Goal: Task Accomplishment & Management: Use online tool/utility

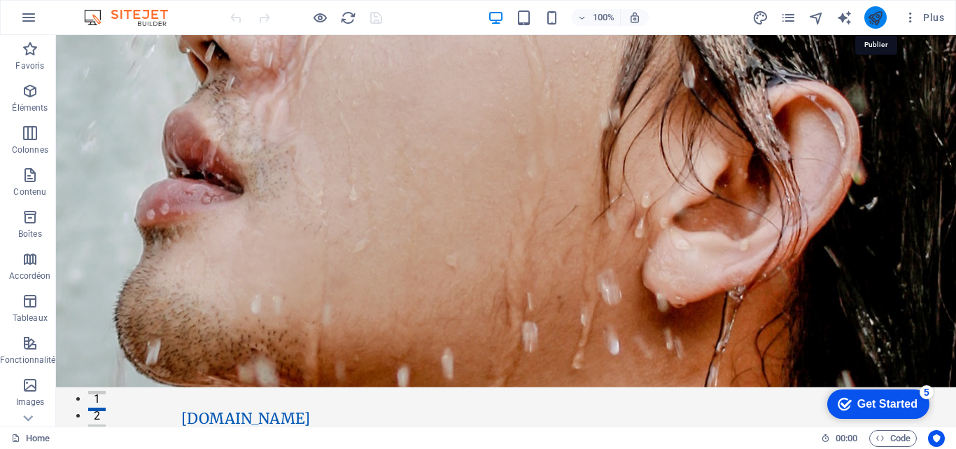
click at [876, 12] on icon "publish" at bounding box center [875, 18] width 16 height 16
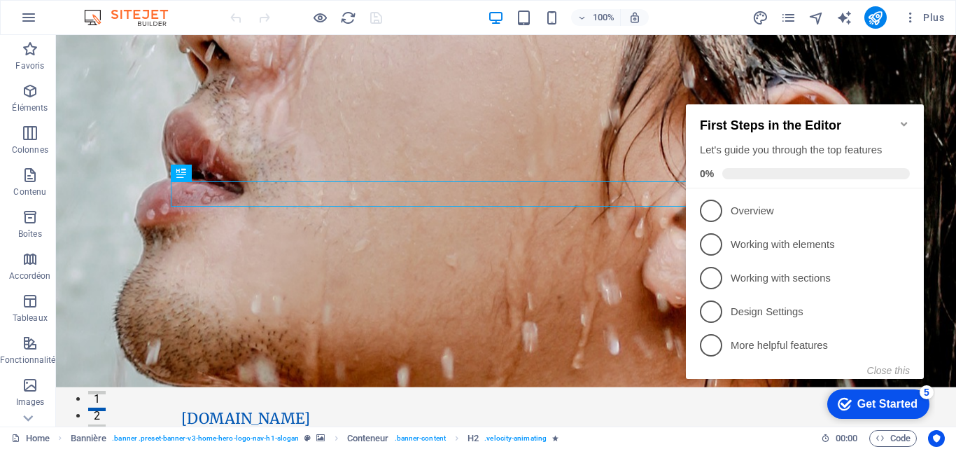
click at [900, 118] on icon "Minimize checklist" at bounding box center [904, 123] width 11 height 11
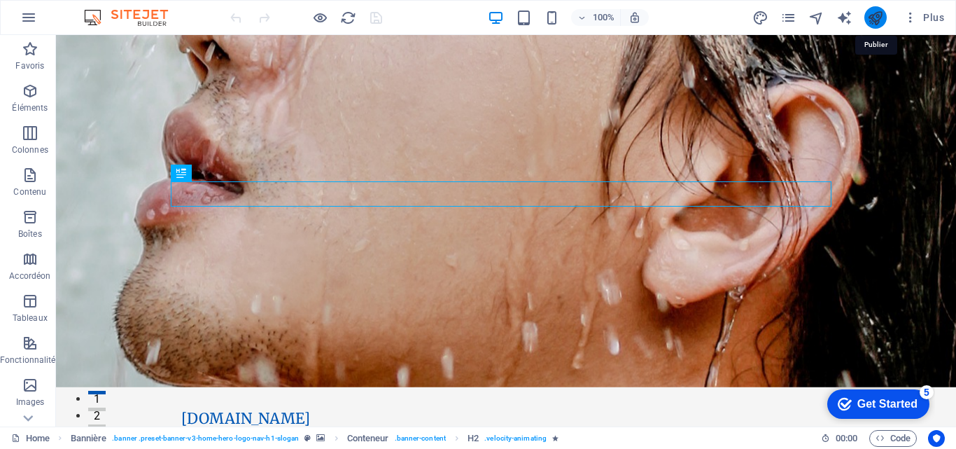
click at [874, 19] on icon "publish" at bounding box center [875, 18] width 16 height 16
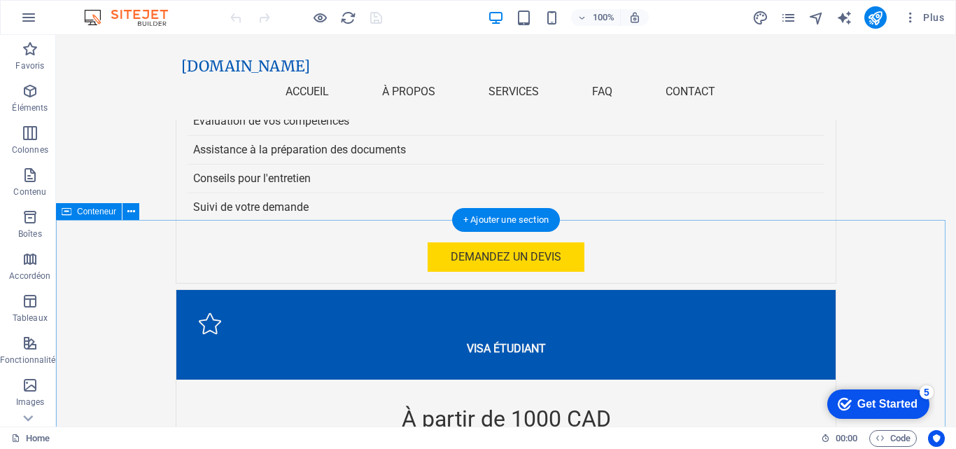
scroll to position [4410, 0]
